Goal: Contribute content

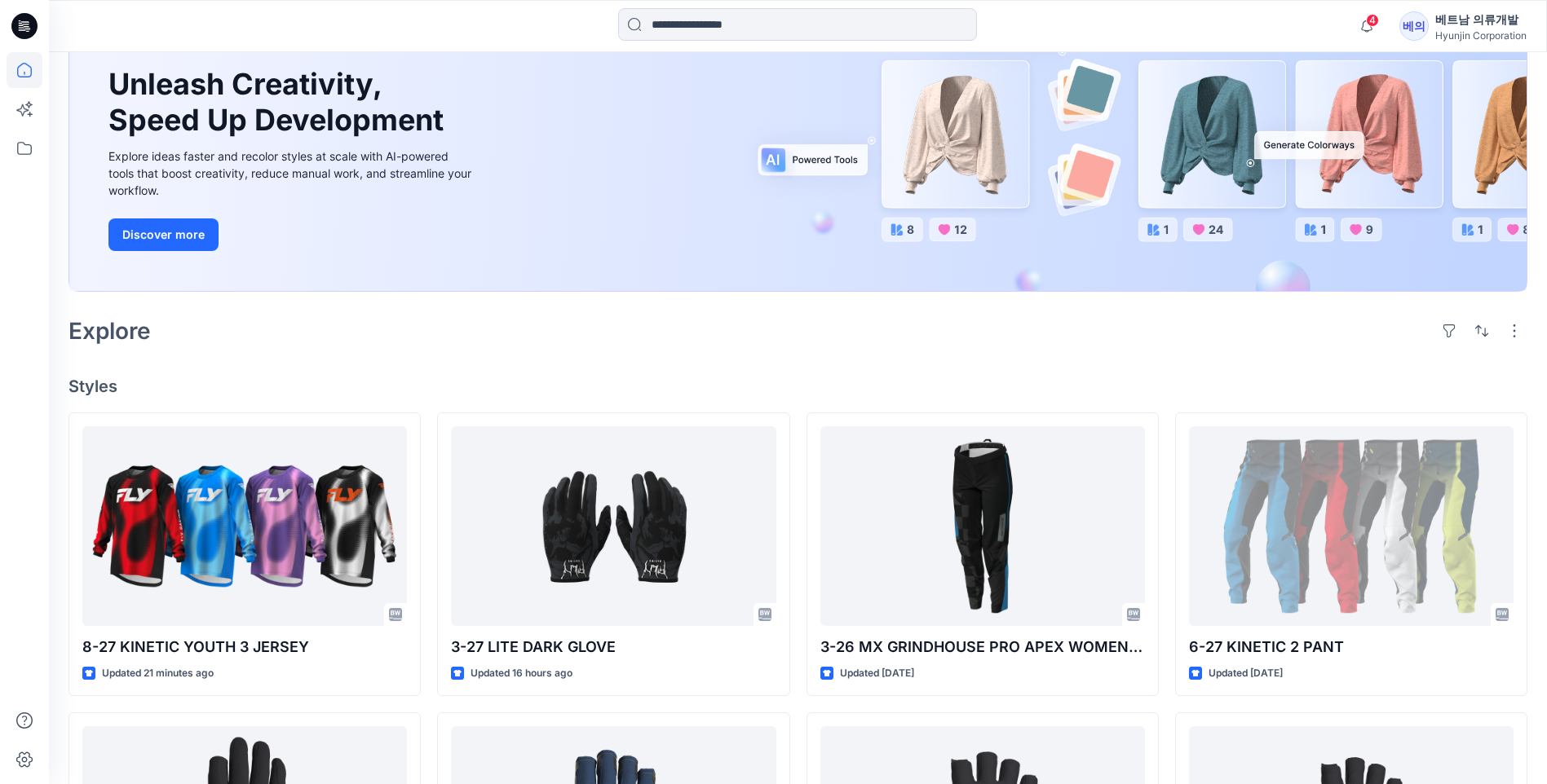
scroll to position [163, 0]
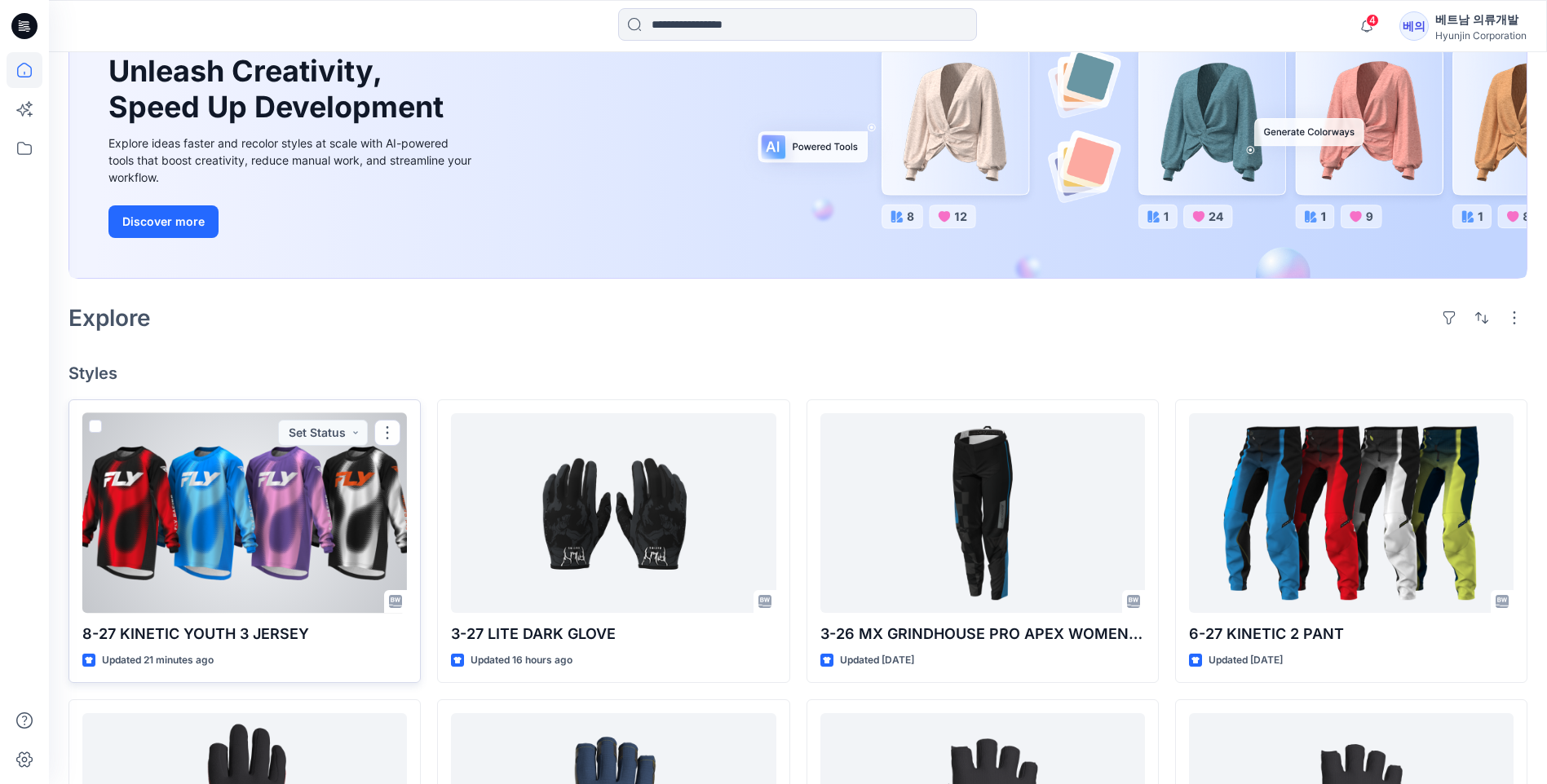
click at [251, 559] on div at bounding box center [245, 513] width 325 height 200
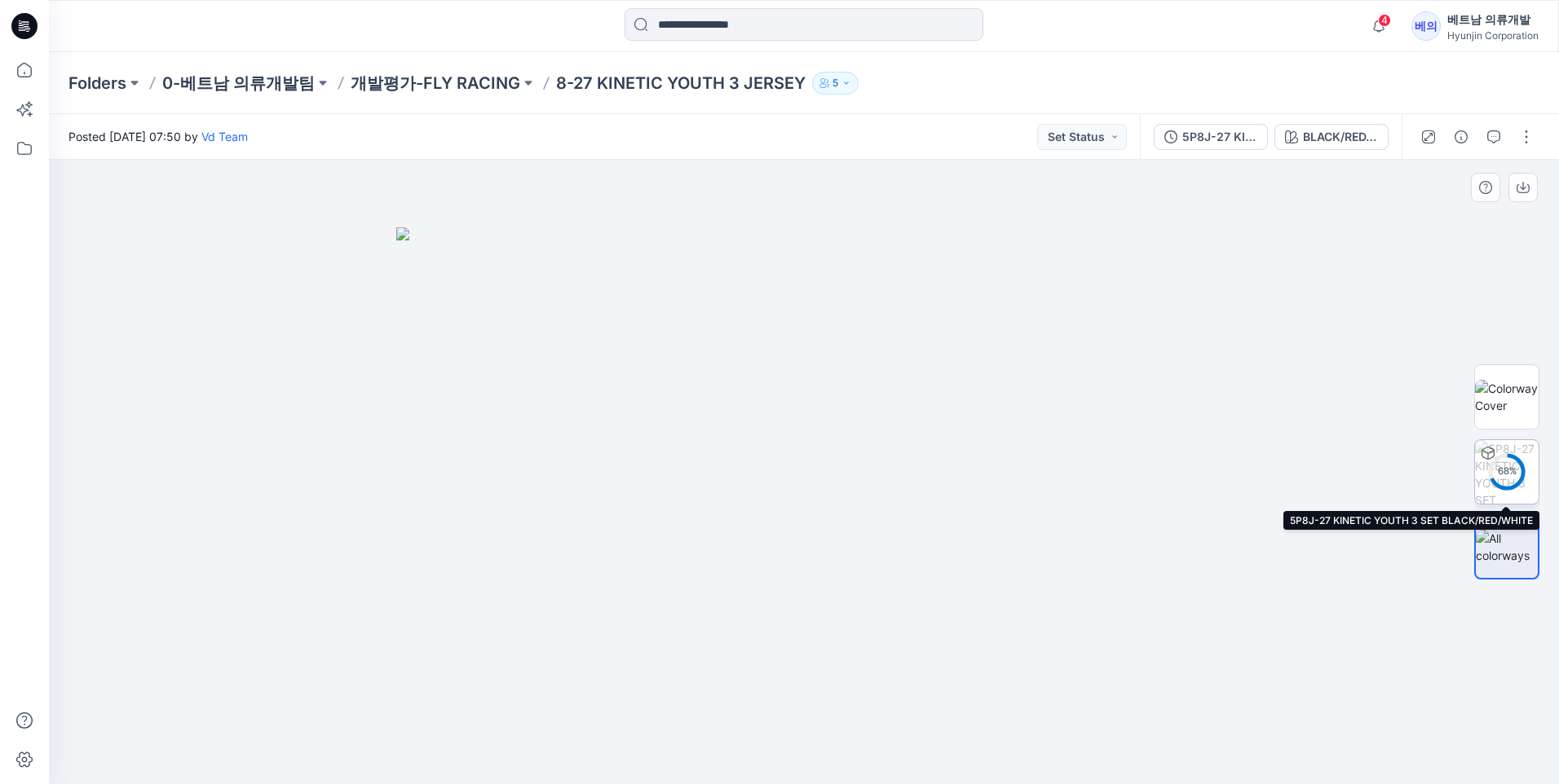
click at [1518, 470] on div "68 %" at bounding box center [1507, 471] width 40 height 14
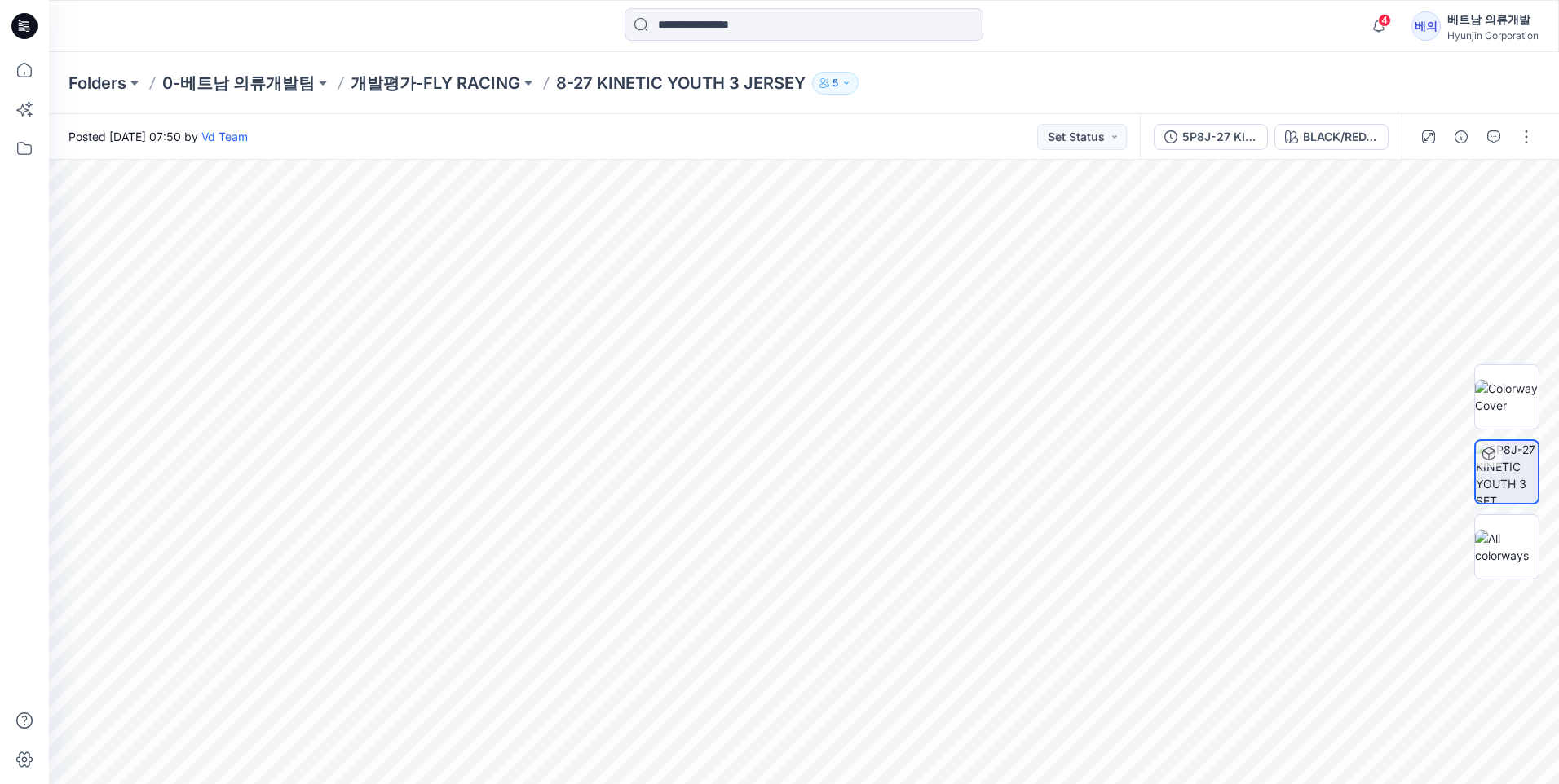
drag, startPoint x: 1558, startPoint y: 550, endPoint x: 1558, endPoint y: 416, distance: 134.0
click at [1546, 417] on html "4 Notifications Vd Team shared 5P8J-27 KINETIC YOUTH 3 SET in 개발평가-FLY RACING (…" at bounding box center [779, 392] width 1559 height 784
click at [1541, 223] on div "BLACK/RED/WHITE All Materials By Piece Select All artwork J-RED NECK 1 fabric J…" at bounding box center [804, 471] width 1510 height 624
click at [1465, 194] on icon "button" at bounding box center [1461, 193] width 13 height 13
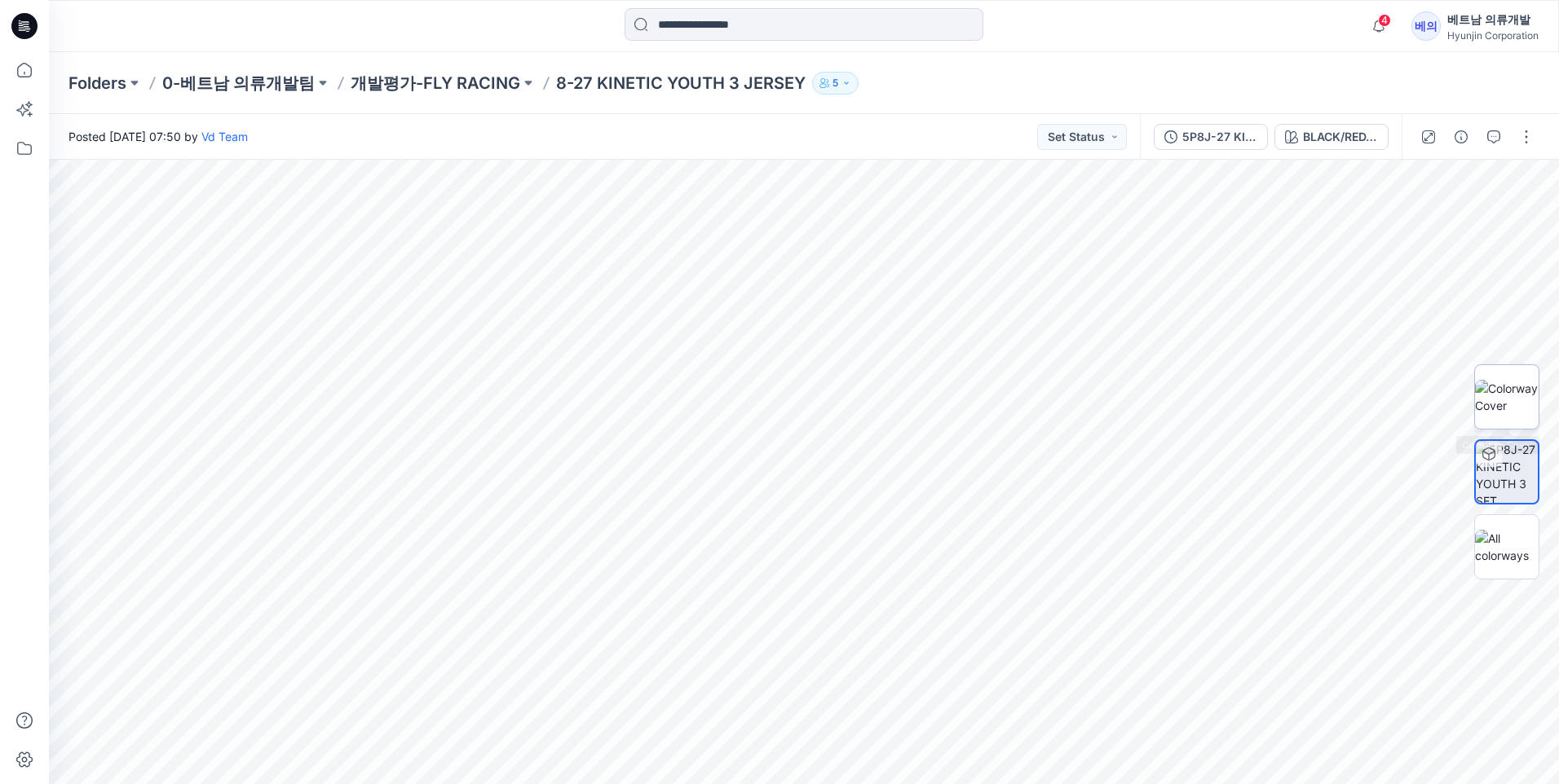
click at [1503, 396] on img at bounding box center [1507, 397] width 64 height 34
drag, startPoint x: 848, startPoint y: 268, endPoint x: 876, endPoint y: 407, distance: 141.8
click at [876, 407] on img at bounding box center [803, 471] width 490 height 624
drag, startPoint x: 778, startPoint y: 296, endPoint x: 813, endPoint y: 318, distance: 41.3
click at [813, 318] on img at bounding box center [803, 471] width 490 height 624
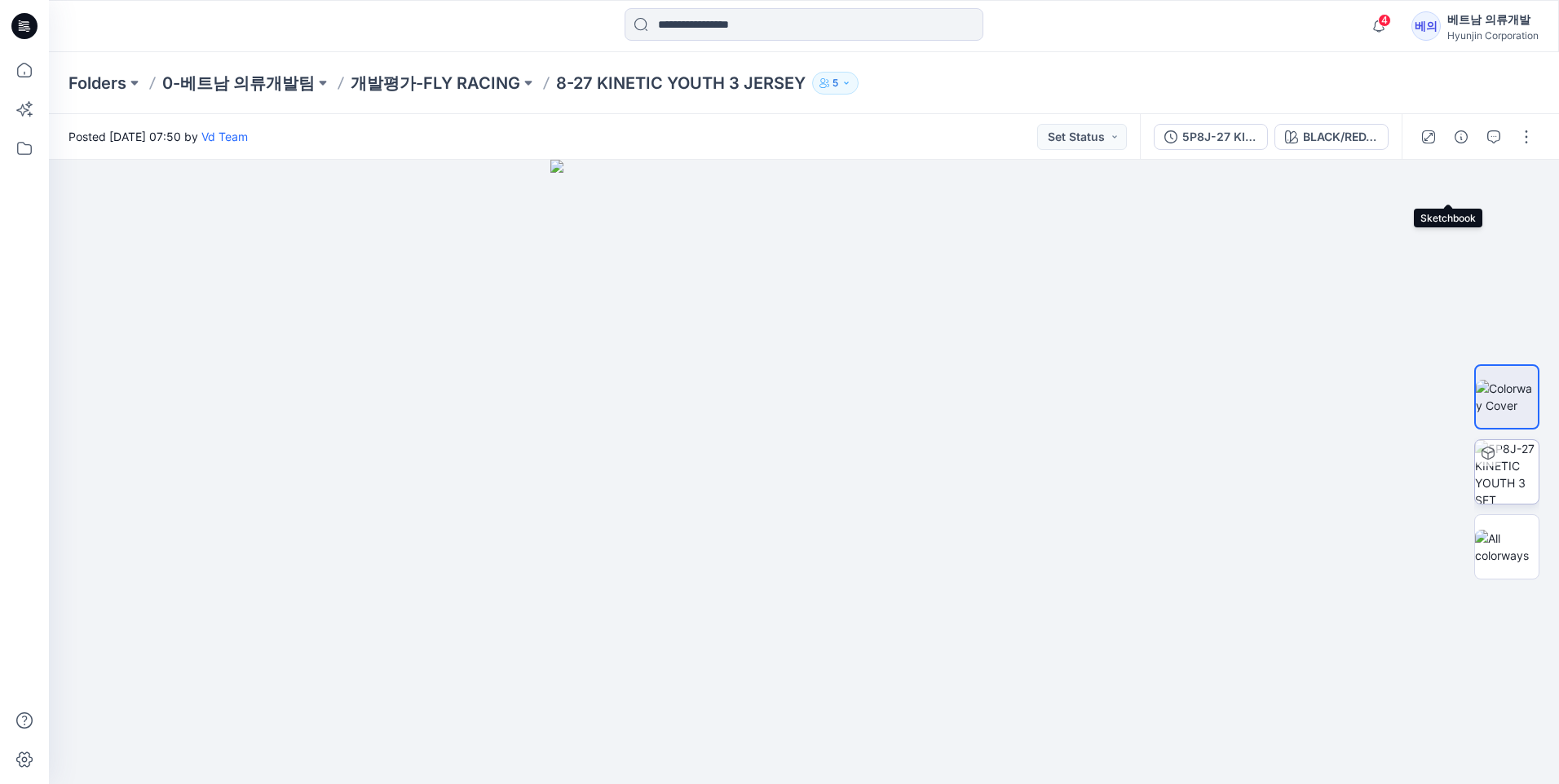
click at [0, 0] on button "button" at bounding box center [0, 0] width 0 height 0
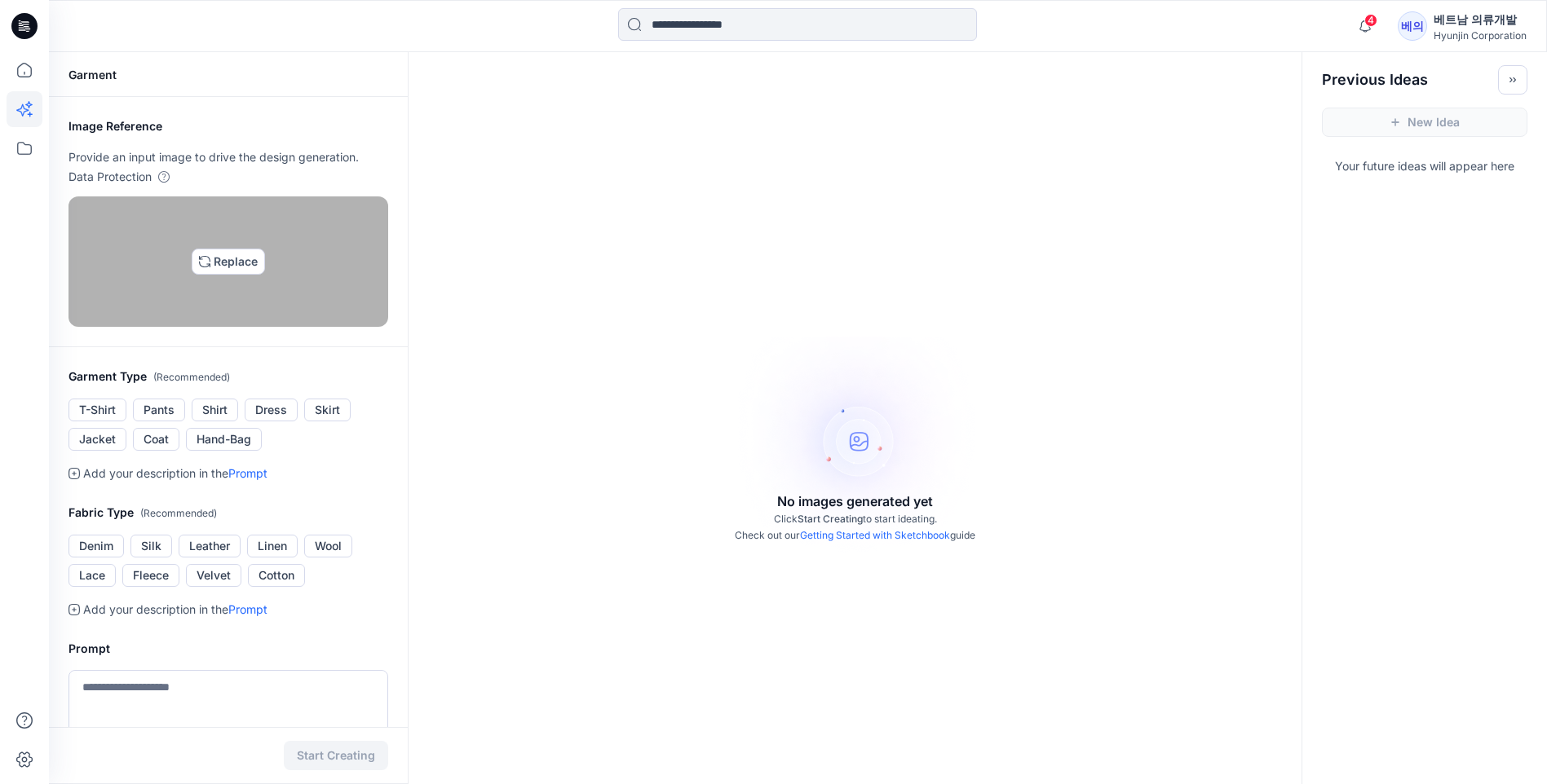
click at [226, 268] on img at bounding box center [228, 261] width 13 height 13
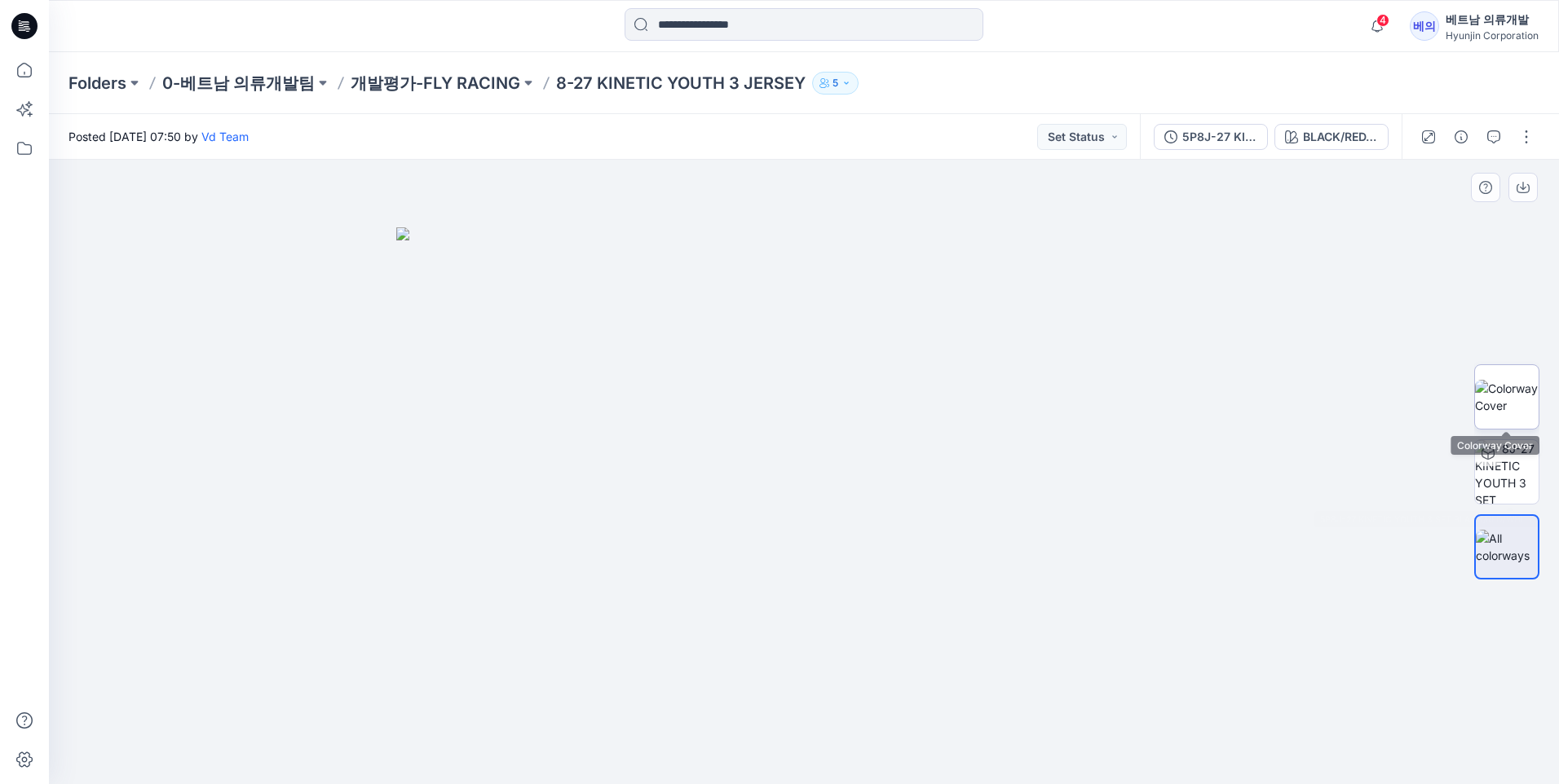
click at [1513, 414] on img at bounding box center [1507, 397] width 64 height 34
drag, startPoint x: 837, startPoint y: 239, endPoint x: 829, endPoint y: 282, distance: 43.7
click at [829, 285] on img at bounding box center [803, 471] width 494 height 624
drag, startPoint x: 1001, startPoint y: 245, endPoint x: 726, endPoint y: 396, distance: 313.7
click at [687, 398] on img at bounding box center [804, 471] width 496 height 624
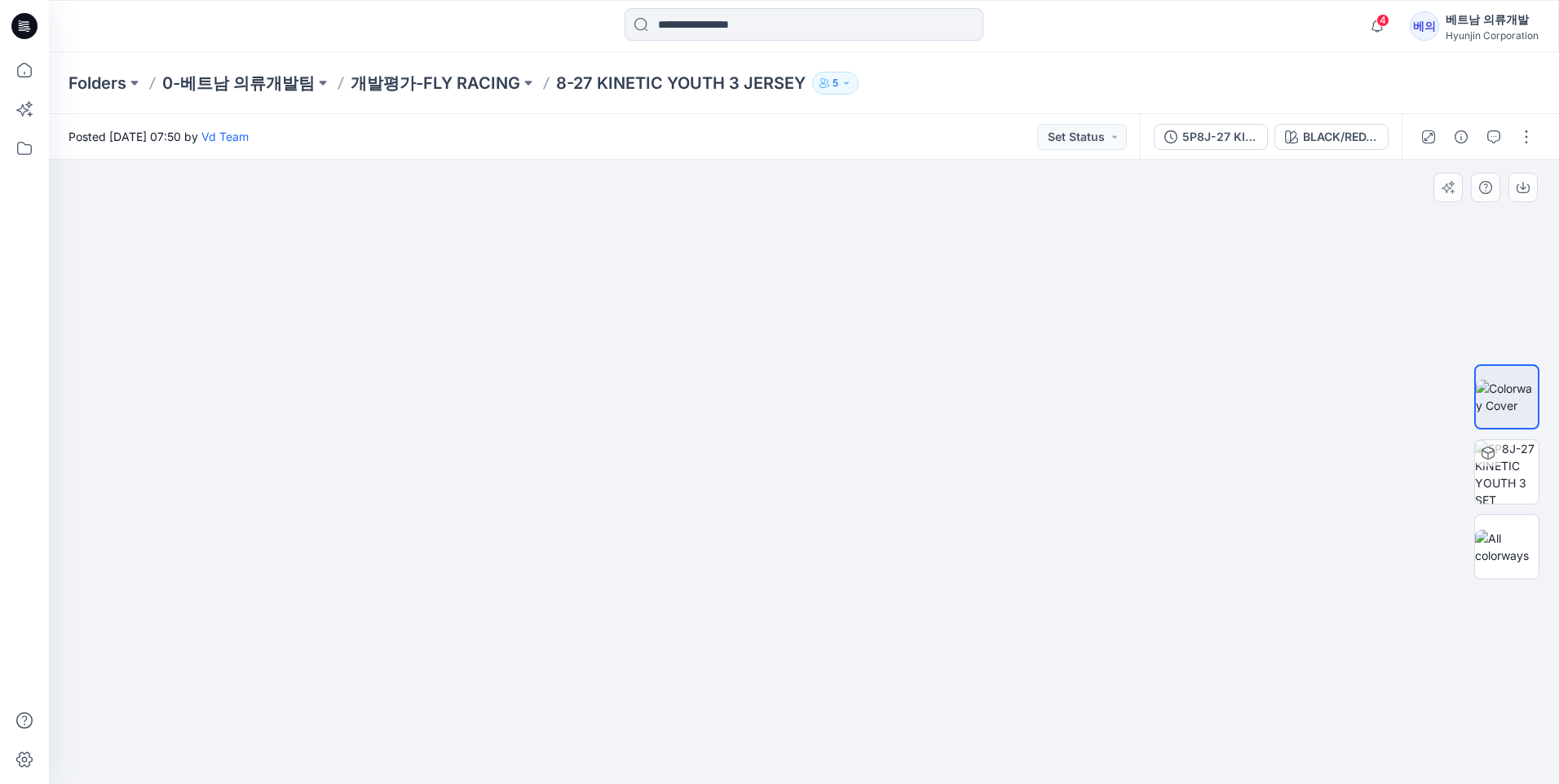
drag, startPoint x: 922, startPoint y: 434, endPoint x: 1072, endPoint y: 421, distance: 150.6
click at [1084, 418] on div at bounding box center [804, 471] width 1510 height 624
drag, startPoint x: 606, startPoint y: 684, endPoint x: 1054, endPoint y: 711, distance: 448.8
click at [1148, 668] on div at bounding box center [804, 471] width 1510 height 624
drag, startPoint x: 715, startPoint y: 749, endPoint x: 918, endPoint y: 649, distance: 226.3
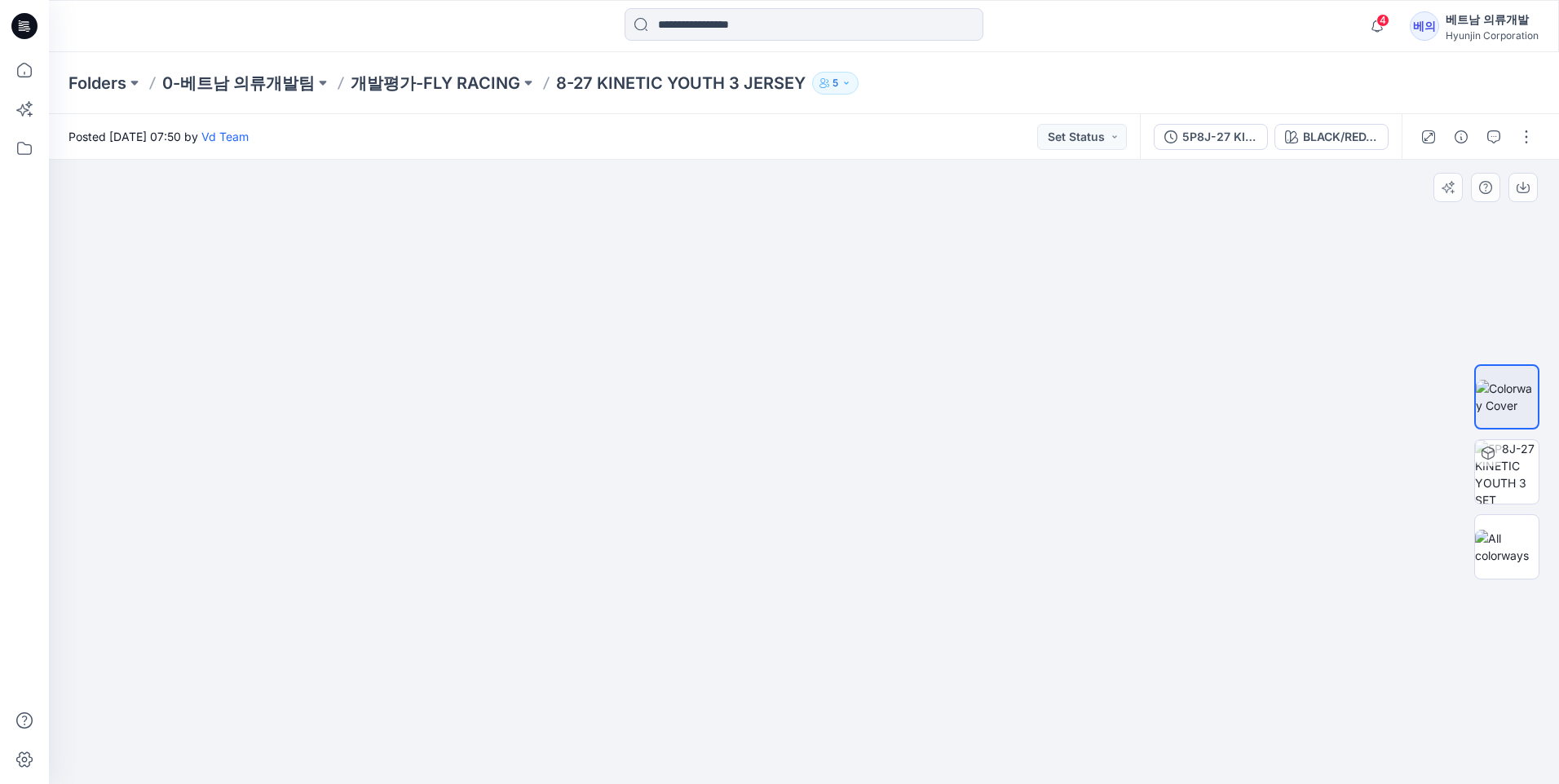
click at [1183, 294] on div at bounding box center [804, 471] width 1510 height 624
drag, startPoint x: 761, startPoint y: 492, endPoint x: 738, endPoint y: 296, distance: 197.3
click at [728, 294] on img at bounding box center [804, 462] width 496 height 643
click at [1513, 470] on img at bounding box center [1507, 472] width 64 height 64
